Goal: Task Accomplishment & Management: Manage account settings

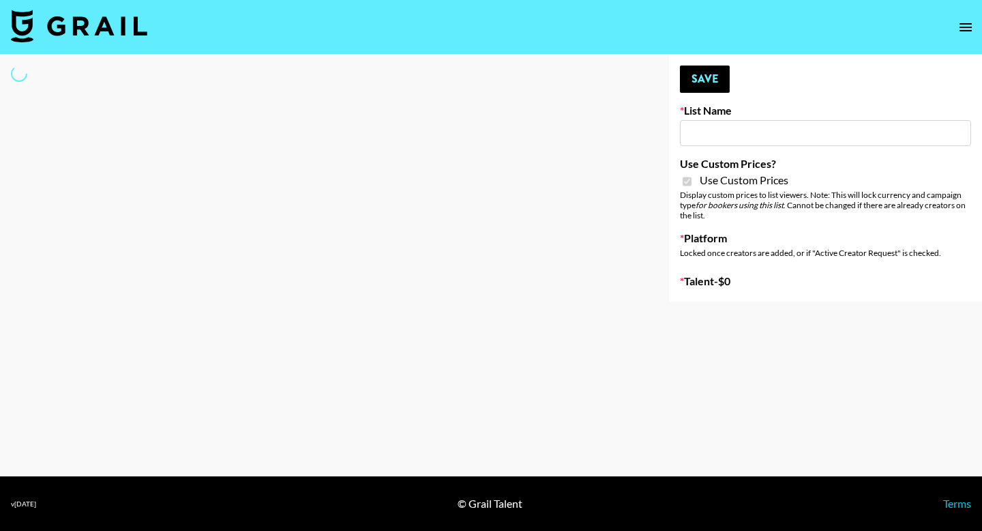
type input "Gfal"
checkbox input "true"
select select "Brand"
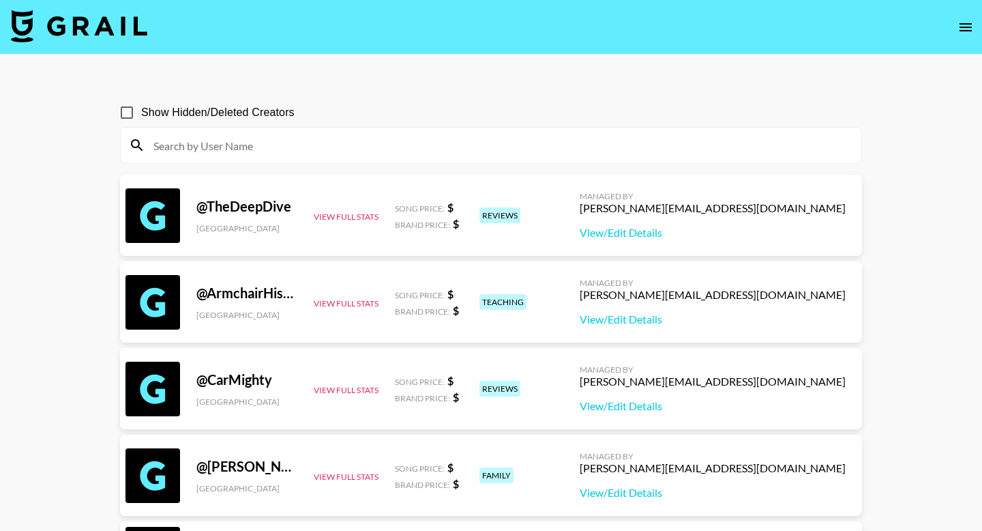
click at [968, 27] on icon "open drawer" at bounding box center [965, 27] width 16 height 16
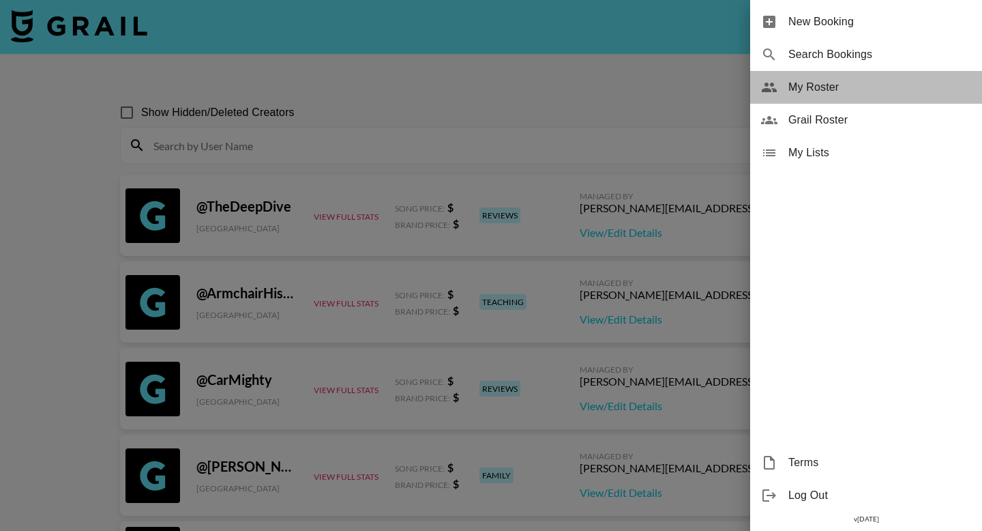
click at [839, 89] on span "My Roster" at bounding box center [879, 87] width 183 height 16
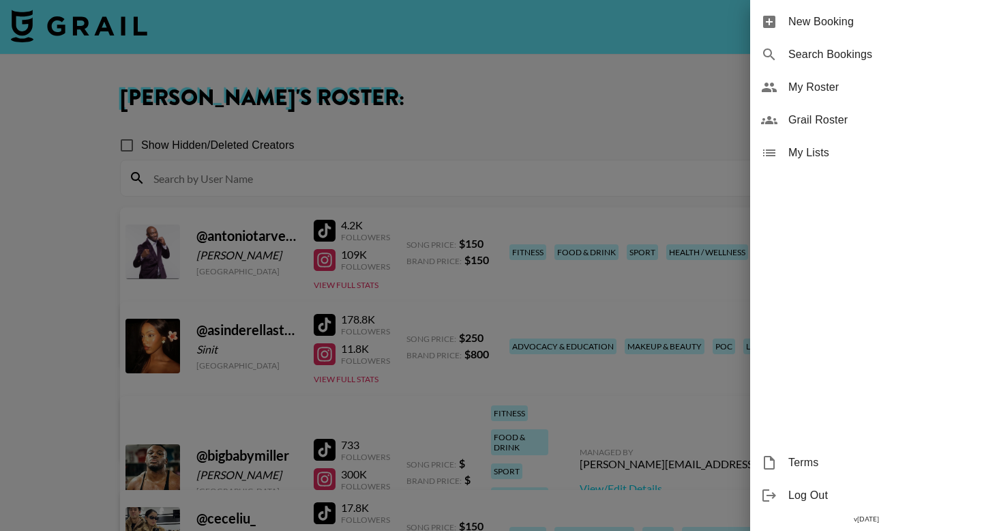
click at [625, 71] on div at bounding box center [491, 265] width 982 height 531
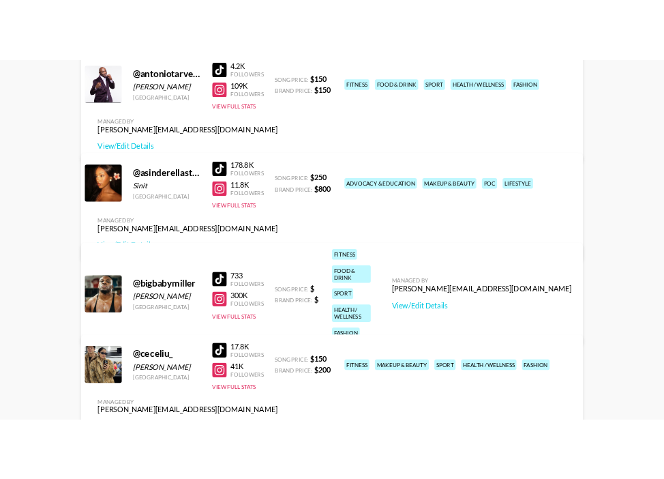
scroll to position [267, 0]
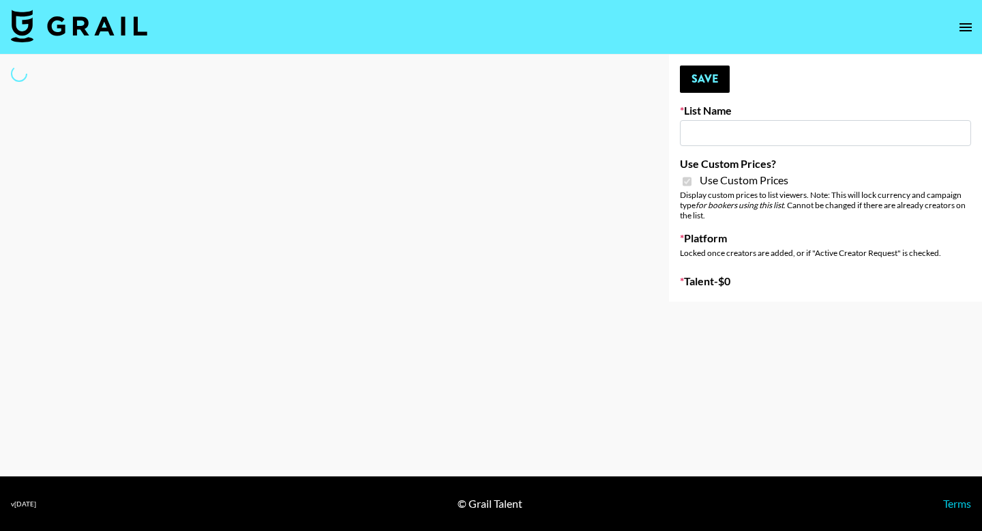
type input "dde"
checkbox input "true"
select select "Brand"
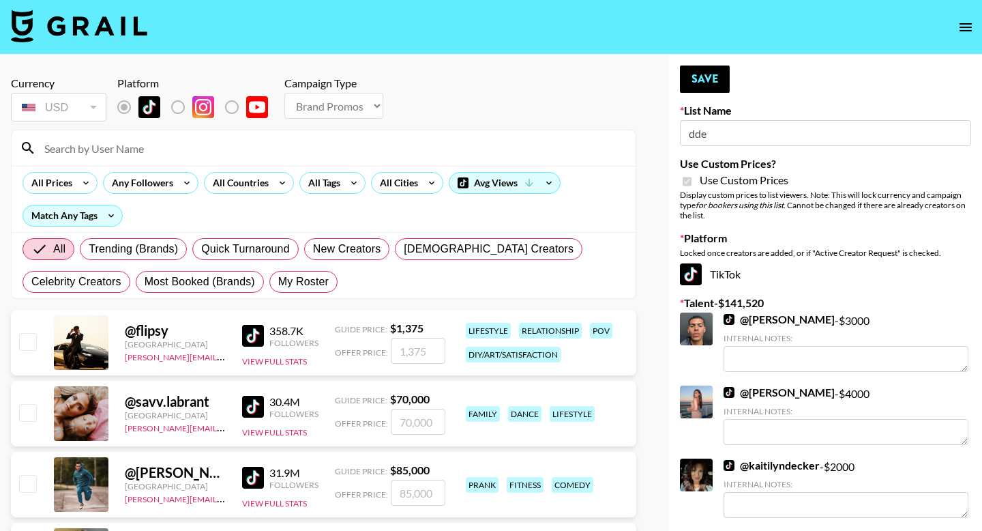
click at [314, 280] on span "My Roster" at bounding box center [303, 281] width 50 height 16
click at [278, 282] on input "My Roster" at bounding box center [278, 282] width 0 height 0
radio input "true"
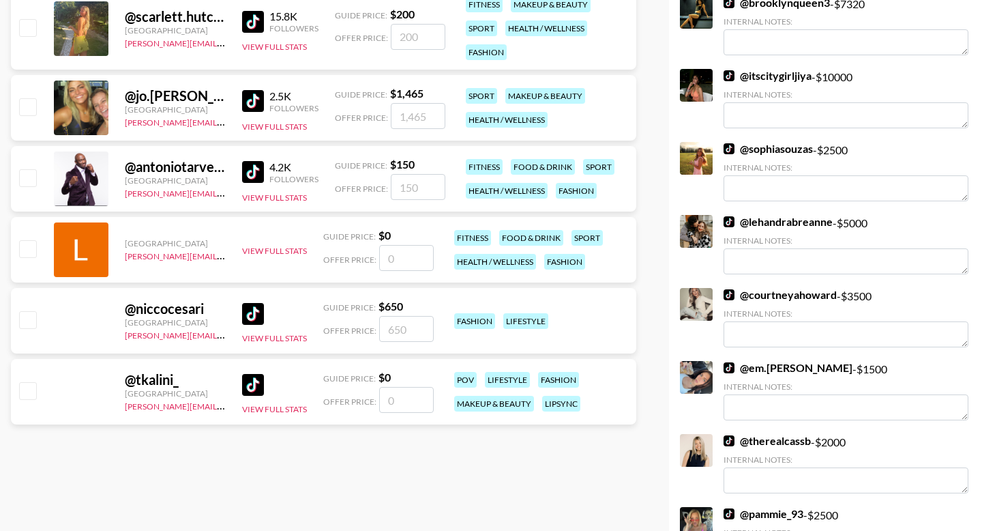
scroll to position [2360, 0]
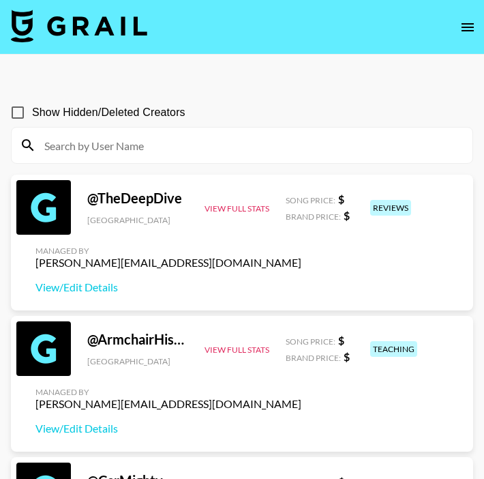
click at [464, 19] on icon "open drawer" at bounding box center [468, 27] width 16 height 16
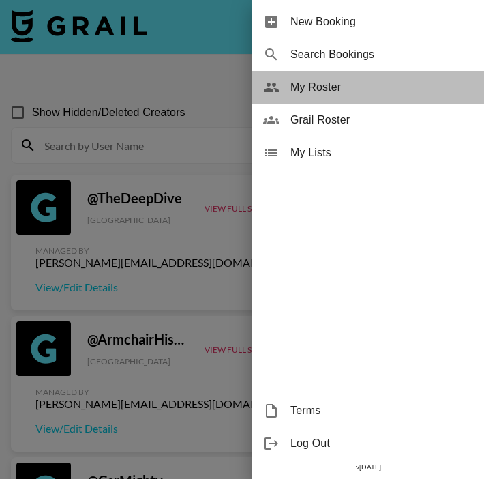
click at [344, 95] on div "My Roster" at bounding box center [368, 87] width 232 height 33
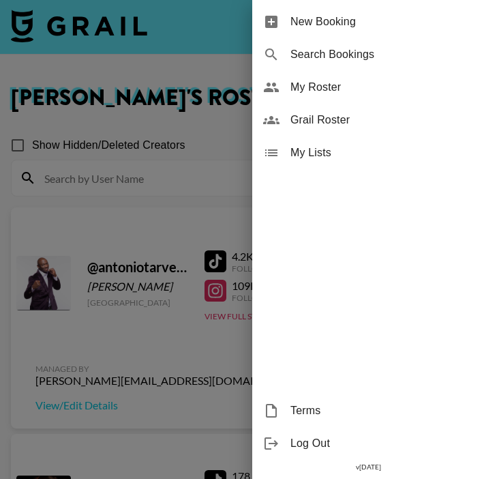
click at [110, 276] on div at bounding box center [242, 239] width 484 height 479
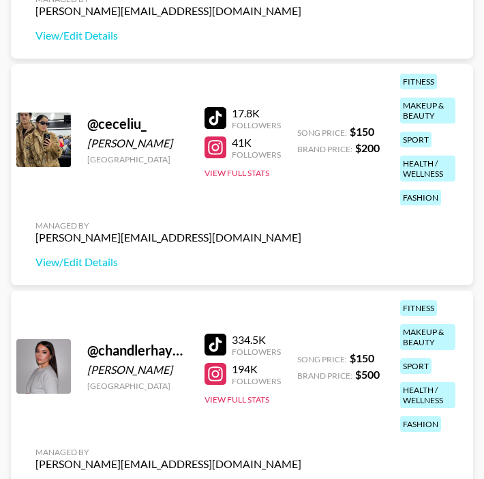
scroll to position [799, 0]
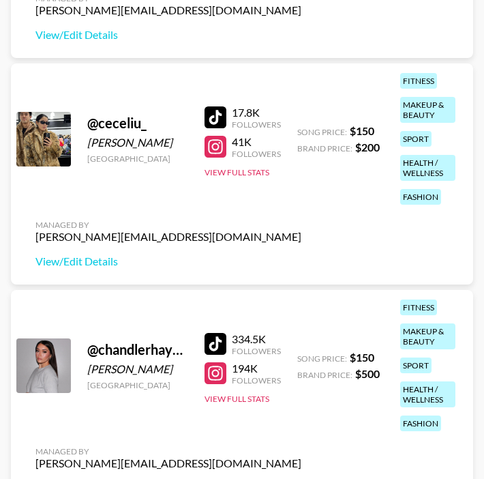
click at [83, 252] on div "Managed By ella.makin@grail-talent.com View/Edit Details" at bounding box center [169, 244] width 288 height 70
click at [83, 262] on link "View/Edit Details" at bounding box center [168, 261] width 266 height 14
click at [90, 260] on link "View/Edit Details" at bounding box center [168, 261] width 266 height 14
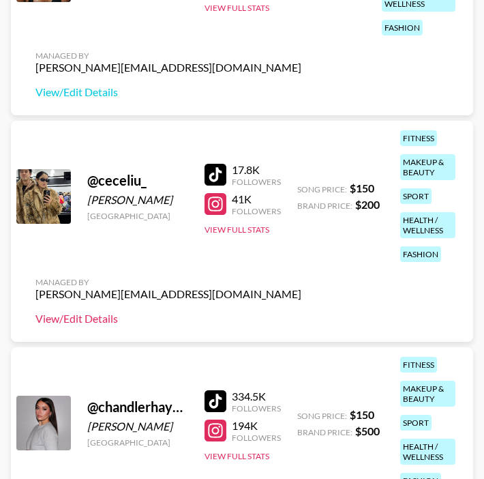
scroll to position [863, 0]
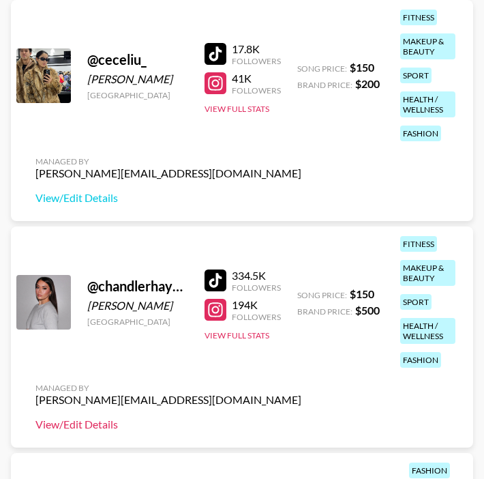
click at [66, 424] on link "View/Edit Details" at bounding box center [168, 424] width 266 height 14
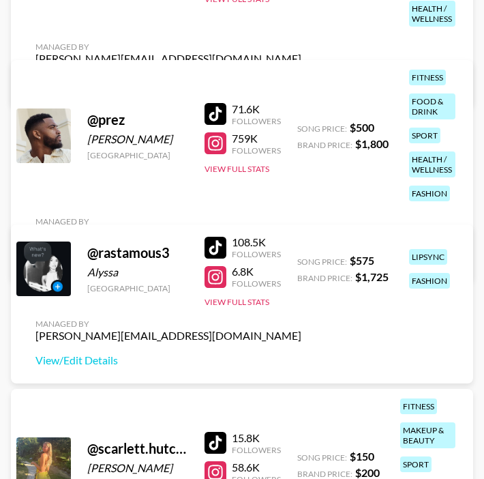
scroll to position [4383, 0]
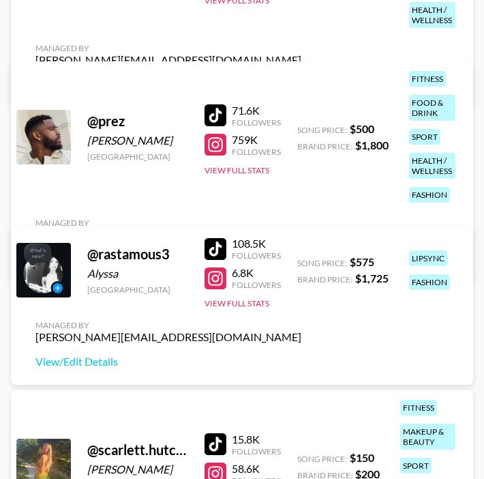
click at [301, 252] on link "View/Edit Details" at bounding box center [168, 259] width 266 height 14
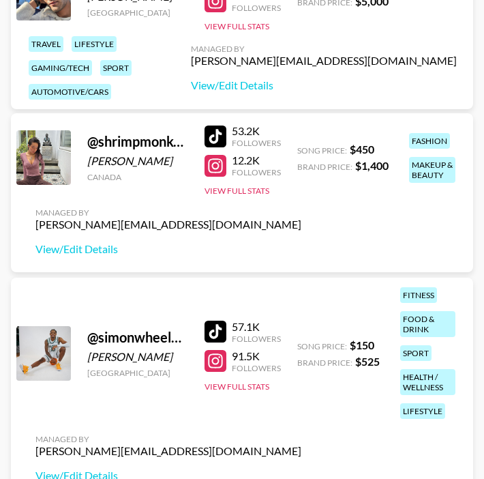
scroll to position [5165, 0]
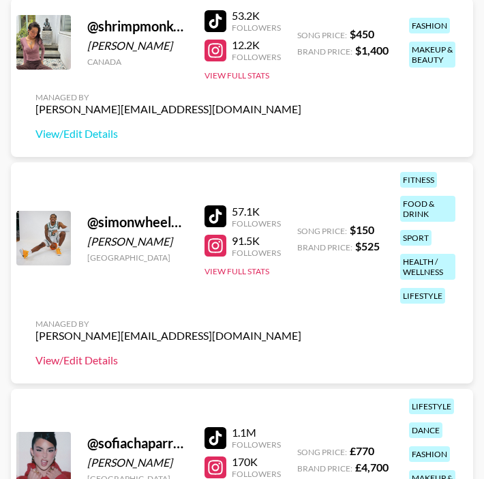
click at [74, 364] on link "View/Edit Details" at bounding box center [168, 360] width 266 height 14
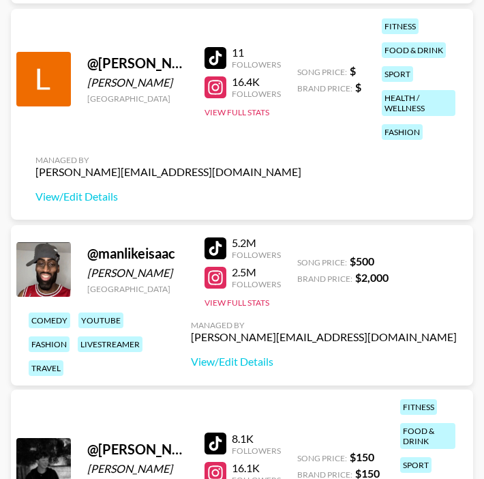
scroll to position [3195, 0]
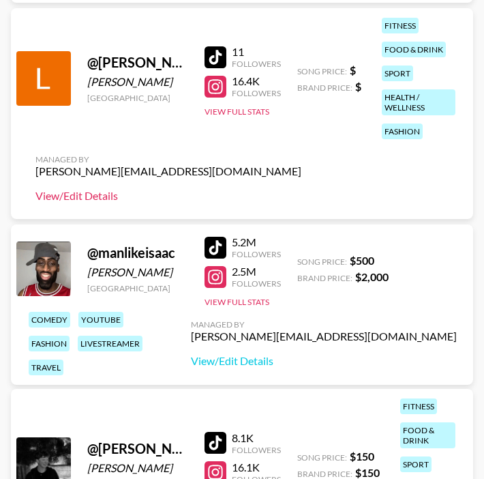
click at [71, 197] on link "View/Edit Details" at bounding box center [168, 196] width 266 height 14
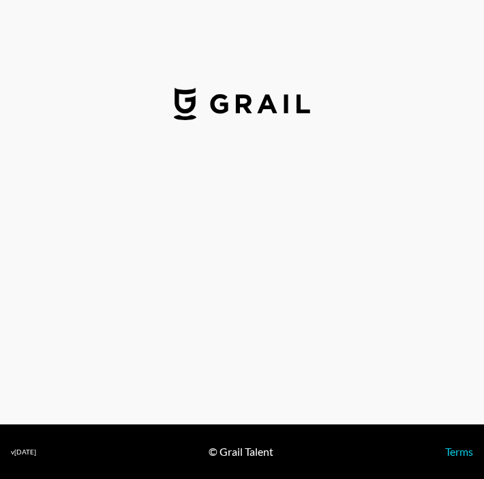
select select "USD"
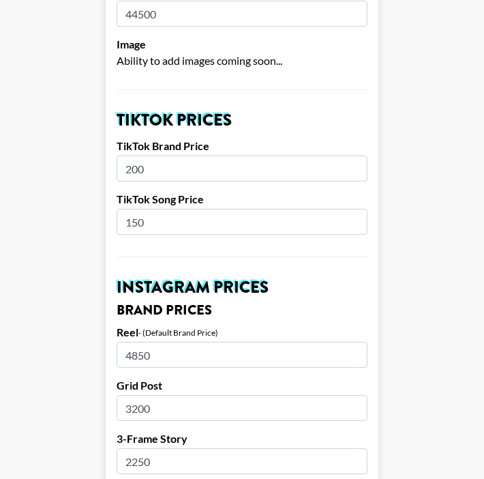
scroll to position [415, 0]
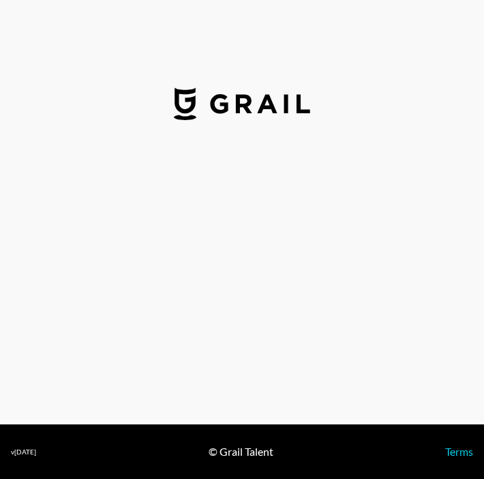
select select "USD"
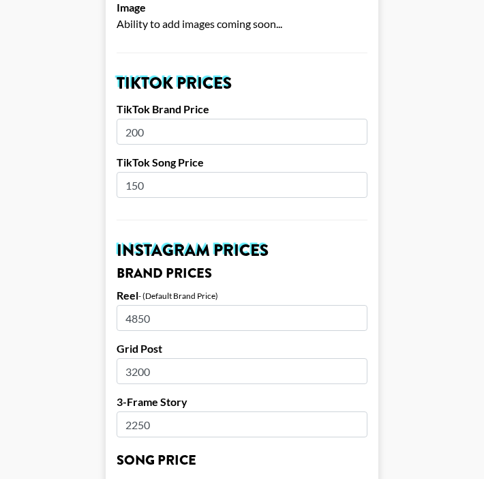
scroll to position [454, 0]
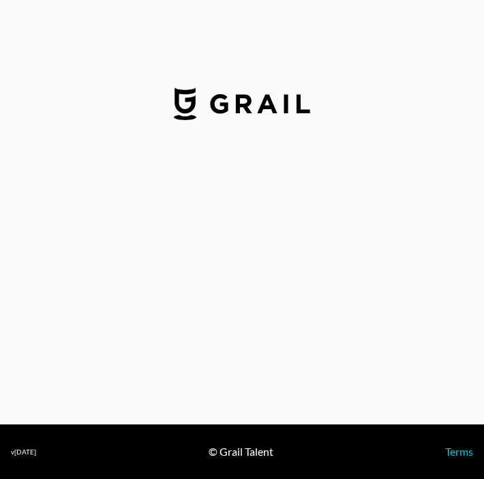
select select "USD"
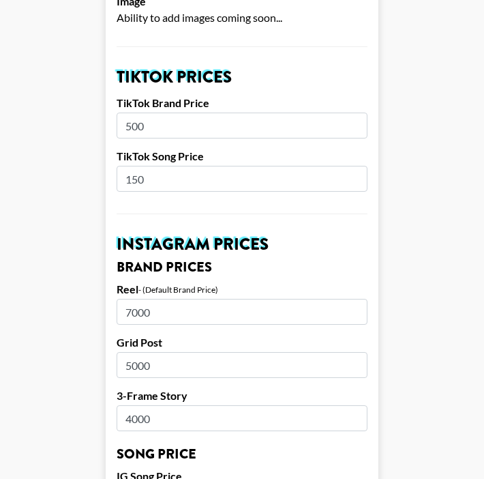
scroll to position [469, 0]
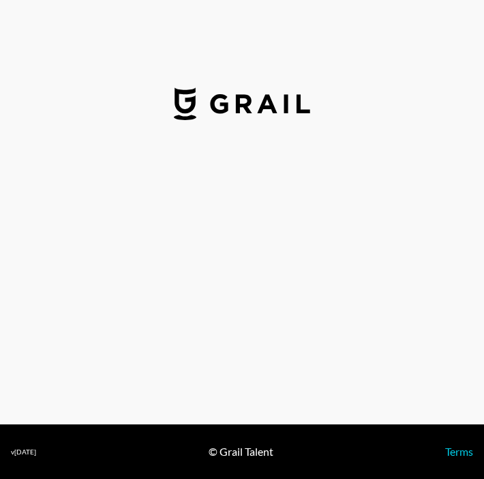
select select "USD"
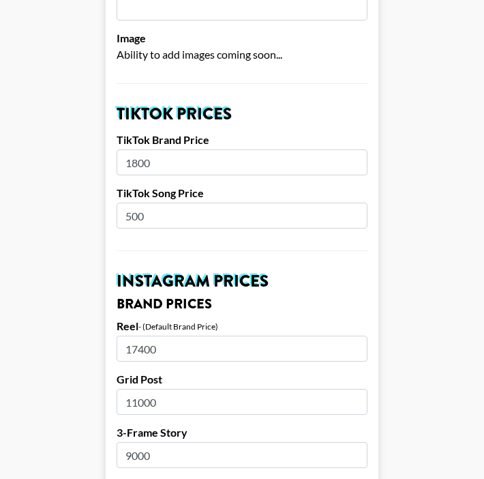
scroll to position [422, 0]
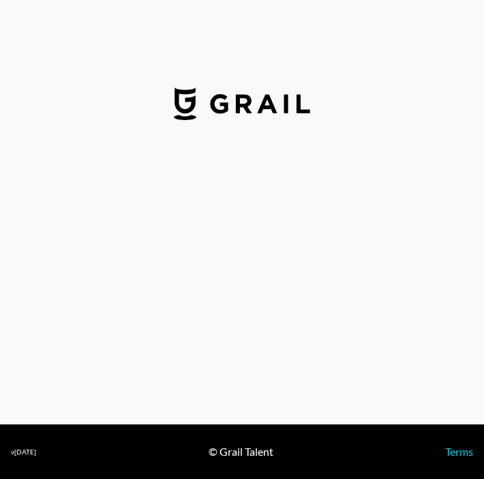
select select "USD"
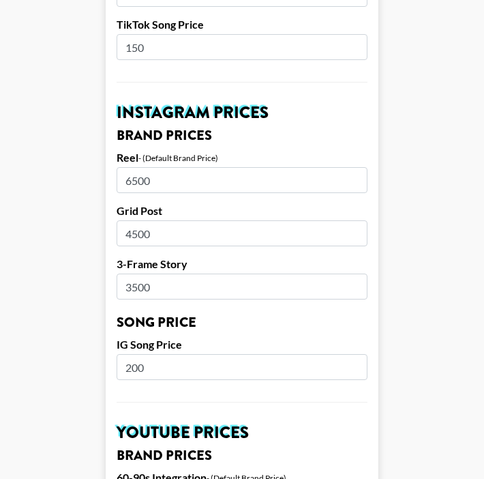
scroll to position [590, 0]
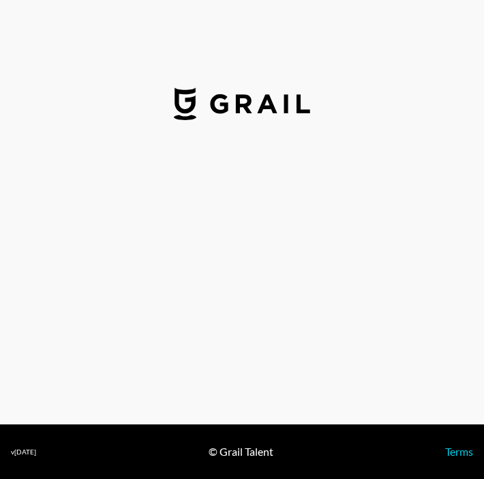
select select "USD"
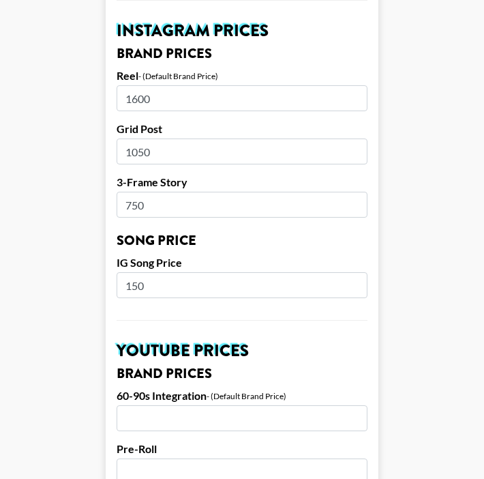
scroll to position [670, 0]
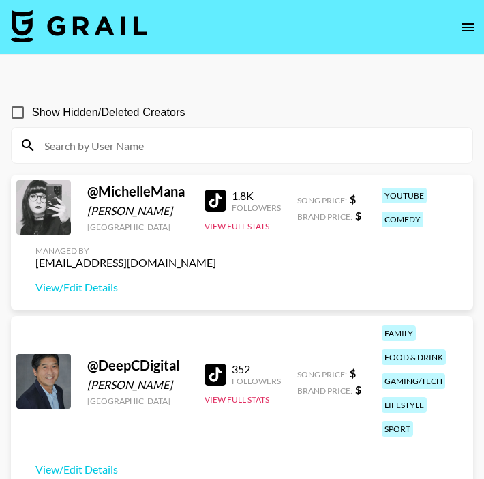
click at [462, 31] on icon "open drawer" at bounding box center [468, 27] width 16 height 16
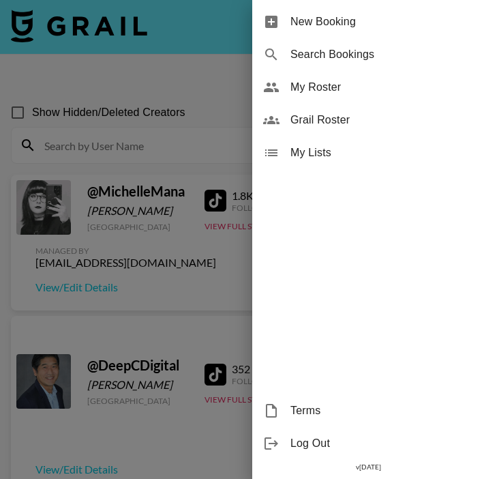
click at [373, 91] on span "My Roster" at bounding box center [381, 87] width 183 height 16
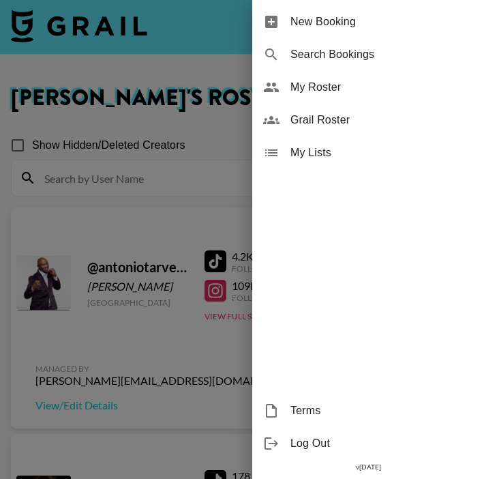
click at [122, 343] on div at bounding box center [242, 239] width 484 height 479
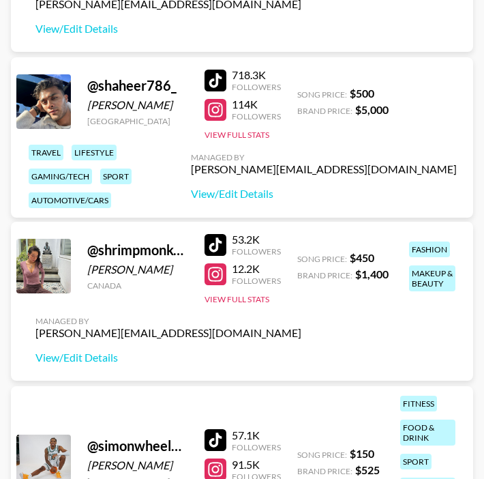
scroll to position [4933, 0]
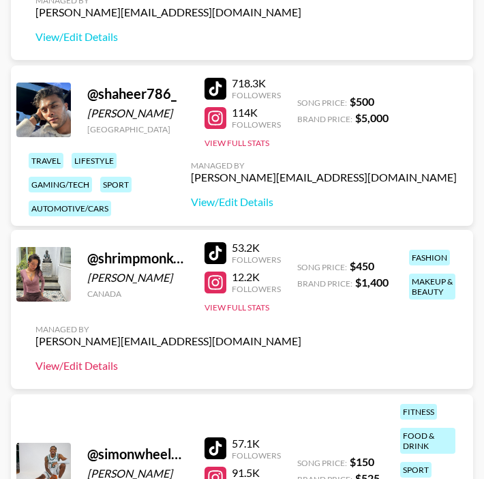
click at [83, 363] on link "View/Edit Details" at bounding box center [168, 366] width 266 height 14
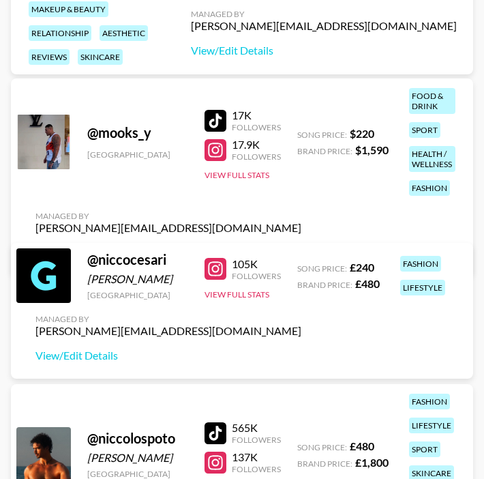
scroll to position [4073, 0]
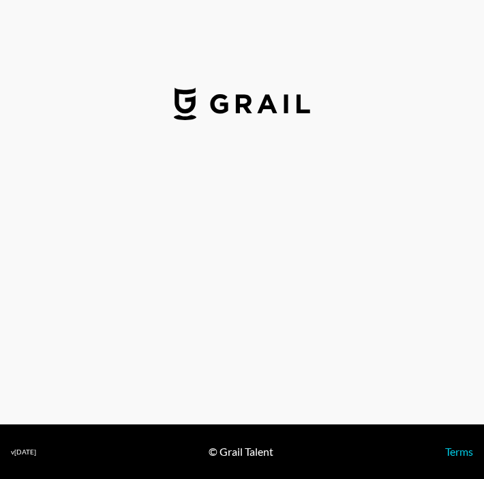
select select "USD"
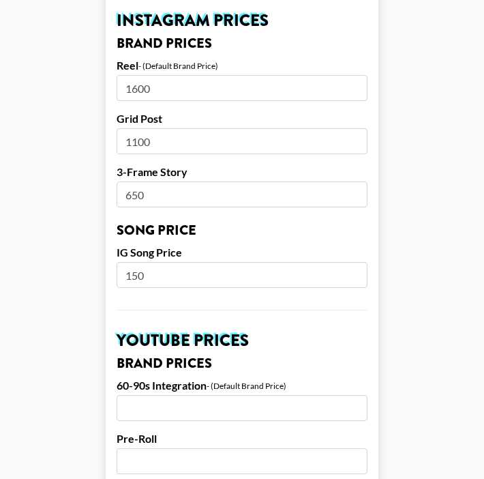
scroll to position [679, 0]
